Goal: Complete application form: Complete application form

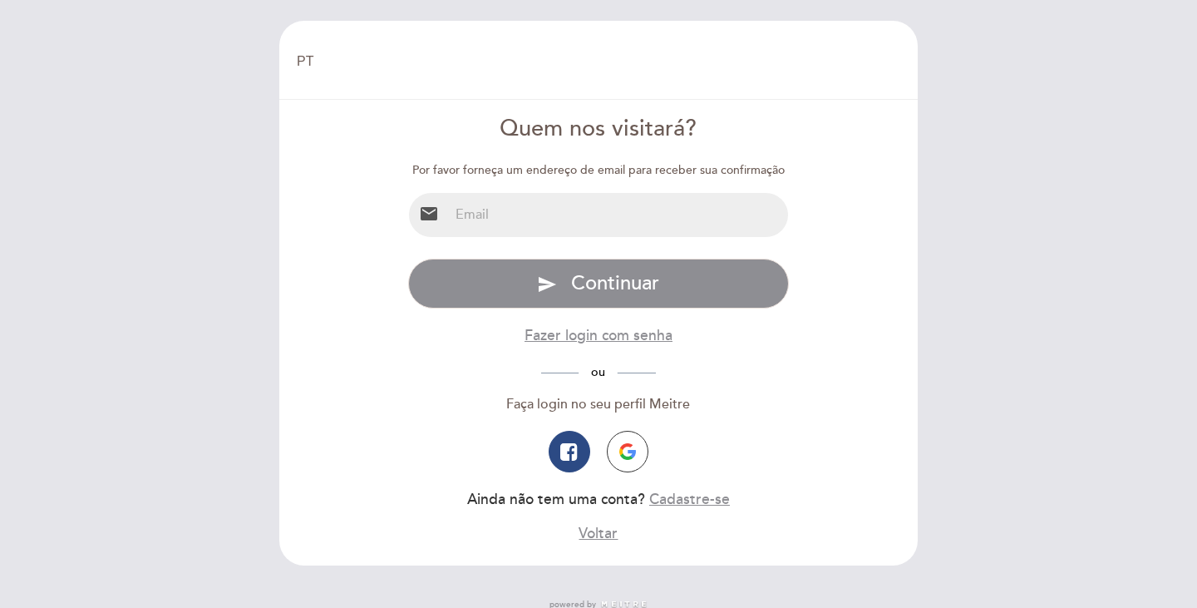
select select "pt"
click at [585, 213] on input "email" at bounding box center [619, 215] width 340 height 44
type input "[EMAIL_ADDRESS][DOMAIN_NAME]"
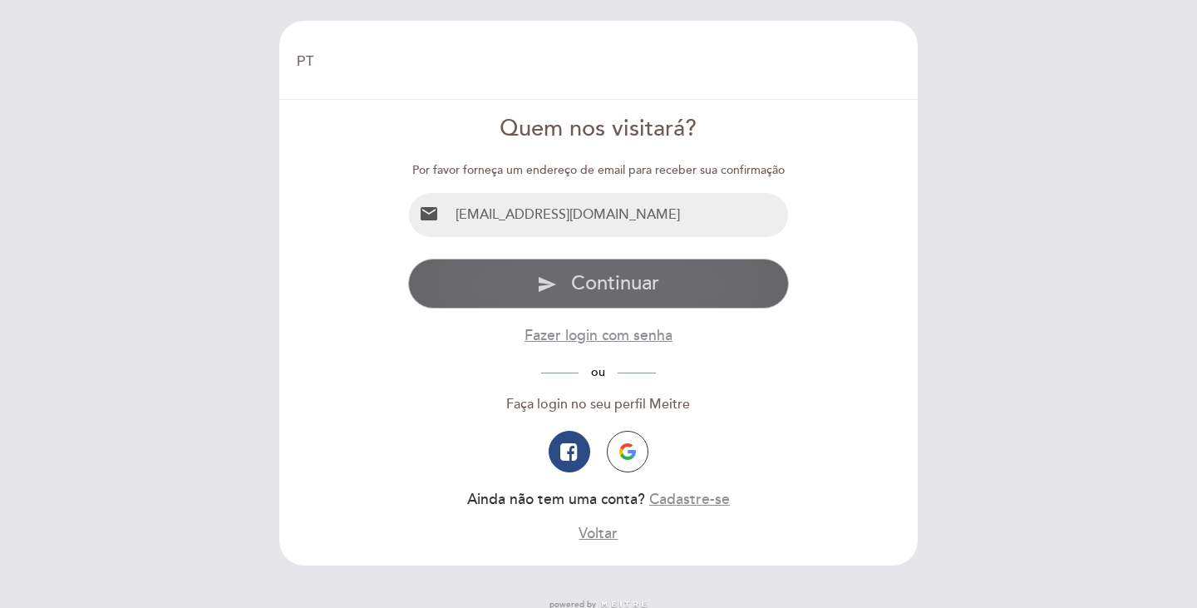
click at [620, 285] on span "Continuar" at bounding box center [615, 283] width 88 height 24
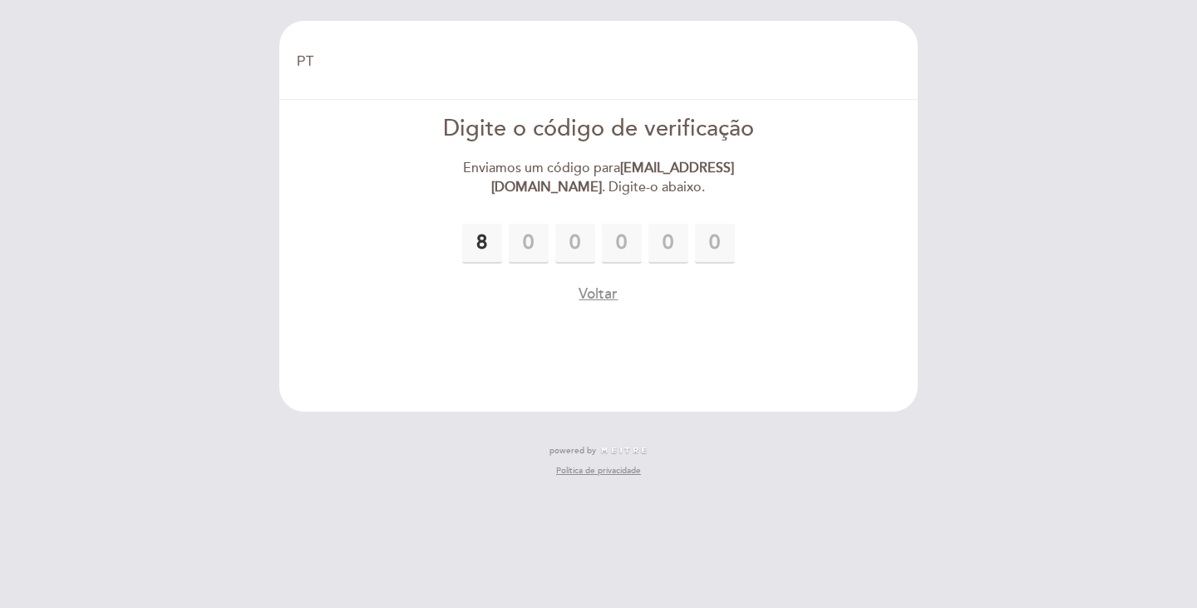
type input "8"
type input "4"
type input "6"
type input "1"
type input "7"
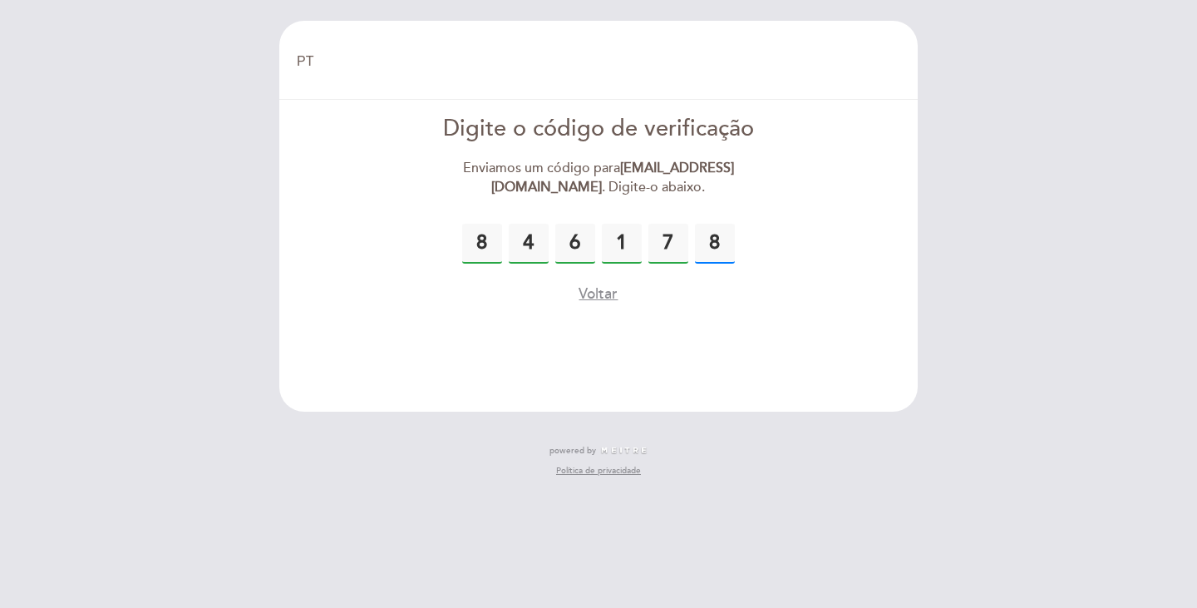
type input "8"
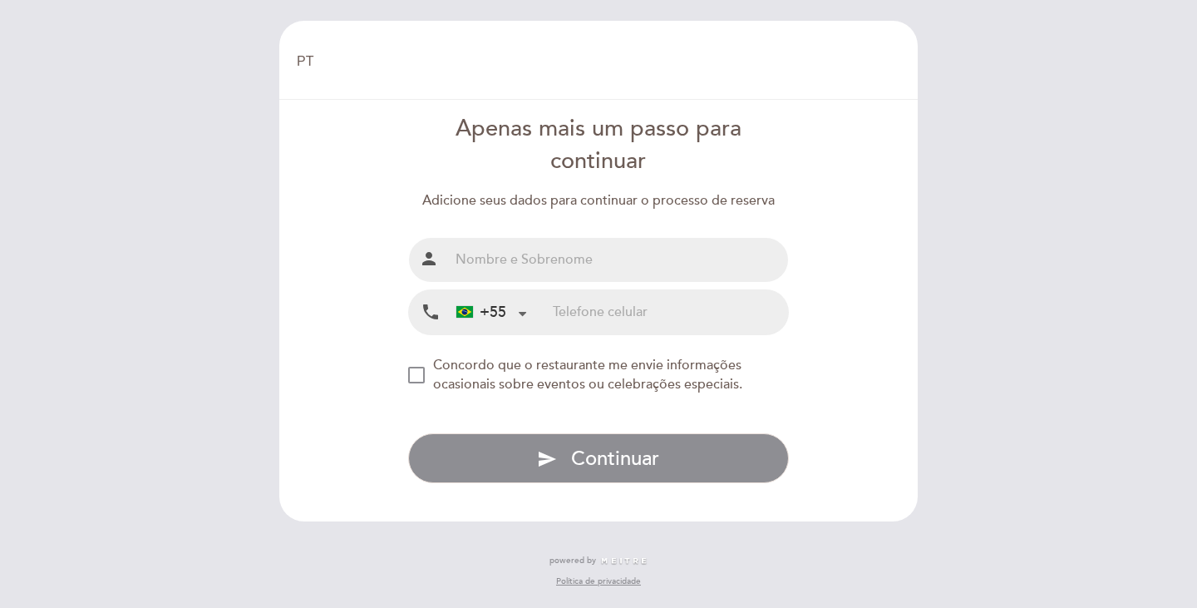
click at [572, 259] on input "text" at bounding box center [619, 260] width 340 height 44
type input "[PERSON_NAME]"
click at [591, 315] on input "tel" at bounding box center [670, 312] width 235 height 44
type input "47984986251"
click at [413, 376] on div "NEW_MODAL_AGREE_RESTAURANT_SEND_OCCASIONAL_INFO" at bounding box center [416, 375] width 17 height 17
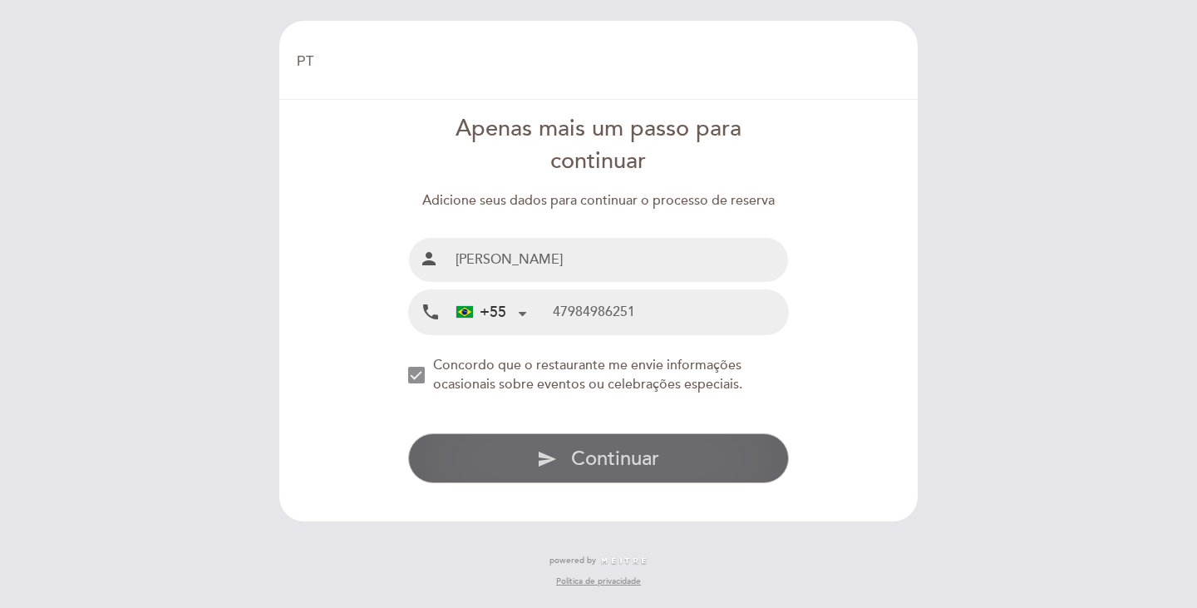
click at [625, 462] on span "Continuar" at bounding box center [615, 458] width 88 height 24
